Goal: Task Accomplishment & Management: Manage account settings

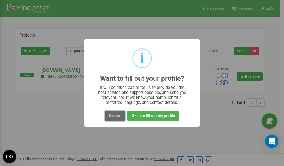
click at [118, 115] on button "Cancel" at bounding box center [115, 116] width 20 height 10
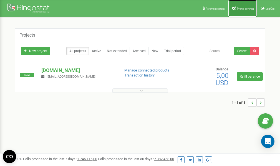
click at [244, 9] on span "Profile settings" at bounding box center [245, 8] width 17 height 3
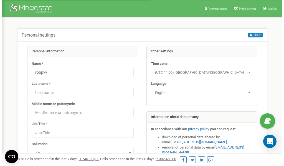
scroll to position [28, 0]
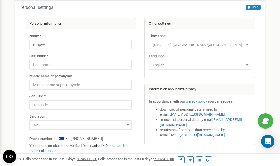
click at [104, 145] on link "verify it" at bounding box center [101, 146] width 11 height 4
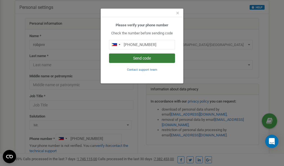
click at [140, 57] on button "Send code" at bounding box center [142, 57] width 66 height 9
